Goal: Find specific page/section: Find specific page/section

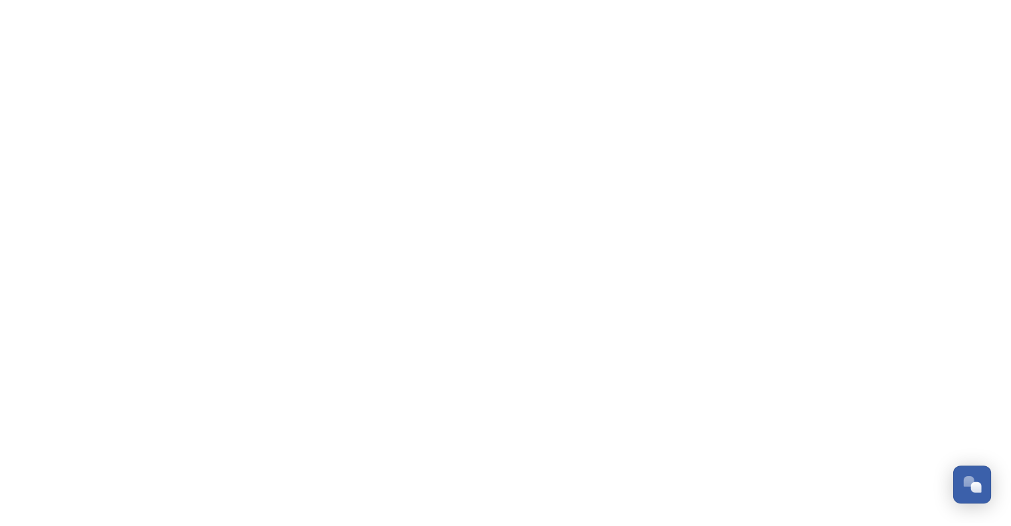
scroll to position [2507, 0]
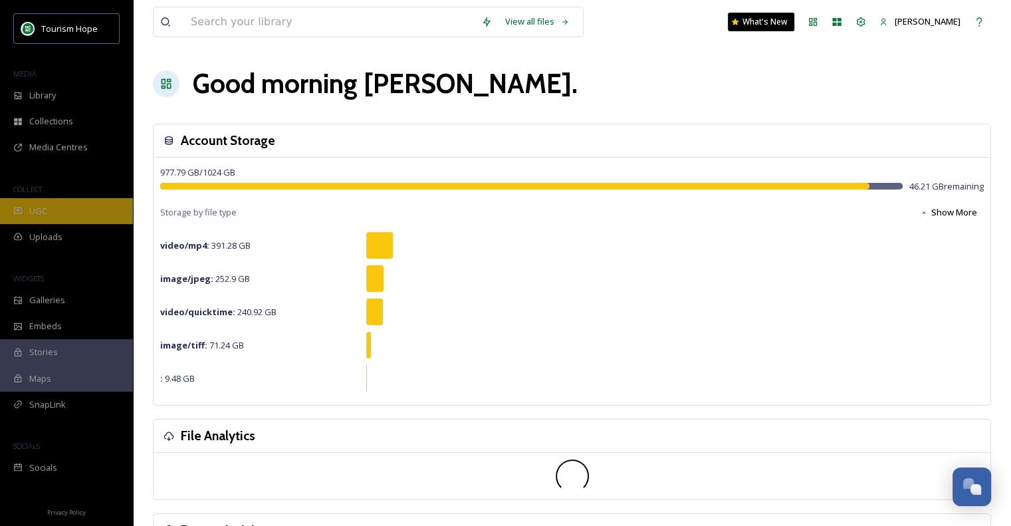
click at [60, 213] on div "UGC" at bounding box center [66, 211] width 133 height 26
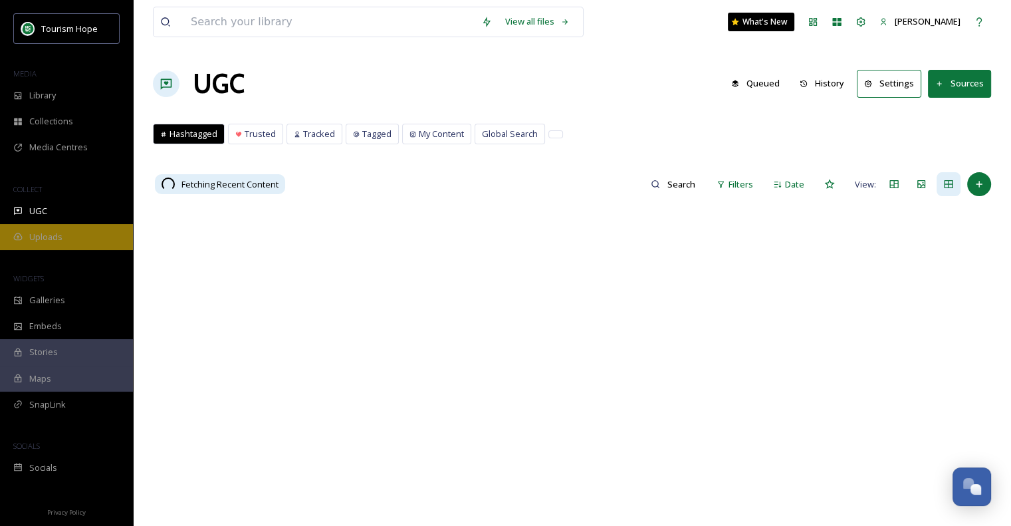
click at [58, 237] on span "Uploads" at bounding box center [45, 237] width 33 height 13
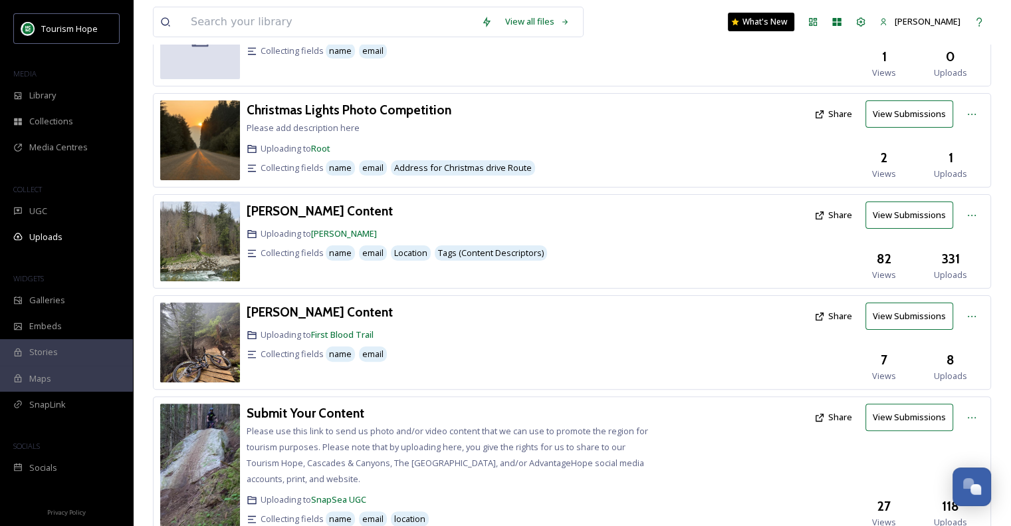
scroll to position [326, 0]
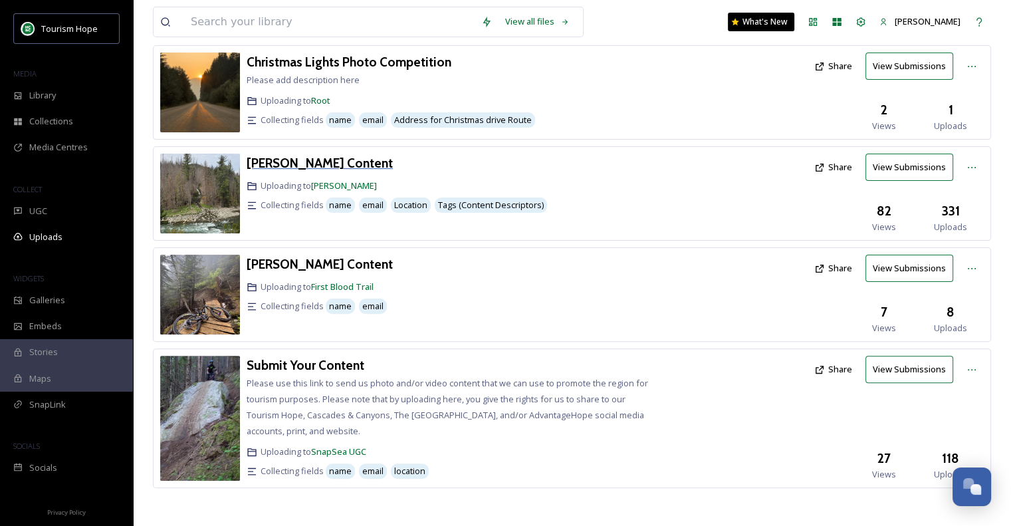
click at [288, 162] on h3 "[PERSON_NAME] Content" at bounding box center [320, 163] width 146 height 16
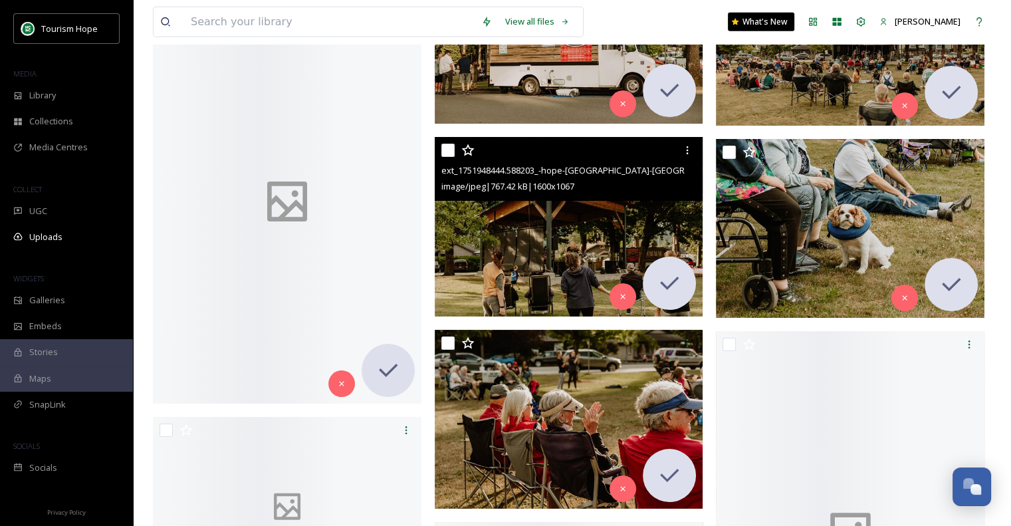
scroll to position [14158, 0]
